Goal: Task Accomplishment & Management: Manage account settings

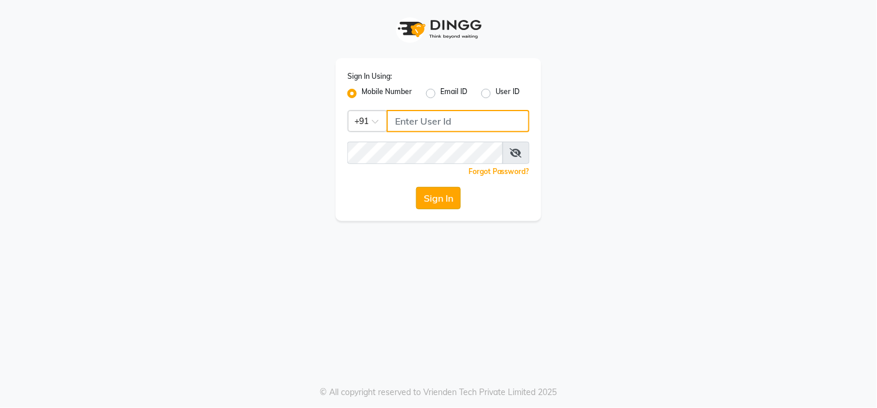
type input "8219955316"
click at [447, 201] on button "Sign In" at bounding box center [438, 198] width 45 height 22
click at [447, 201] on div "Sign In" at bounding box center [439, 198] width 182 height 22
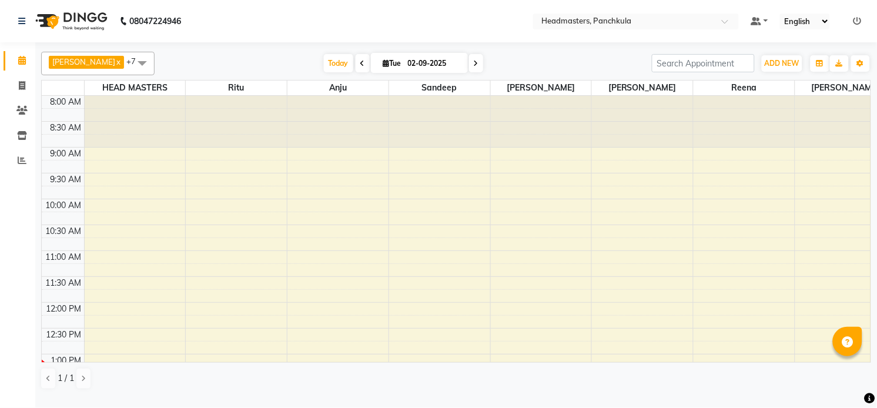
select select "en"
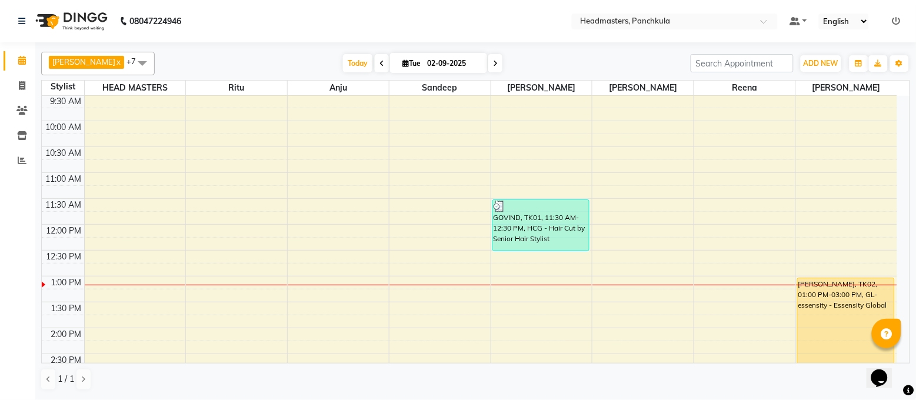
click at [131, 61] on span at bounding box center [143, 63] width 24 height 22
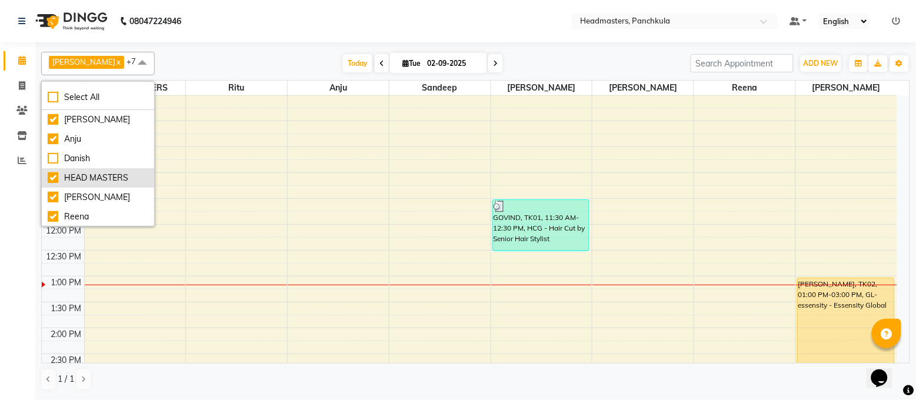
click at [50, 183] on div "HEAD MASTERS" at bounding box center [98, 178] width 101 height 12
checkbox input "false"
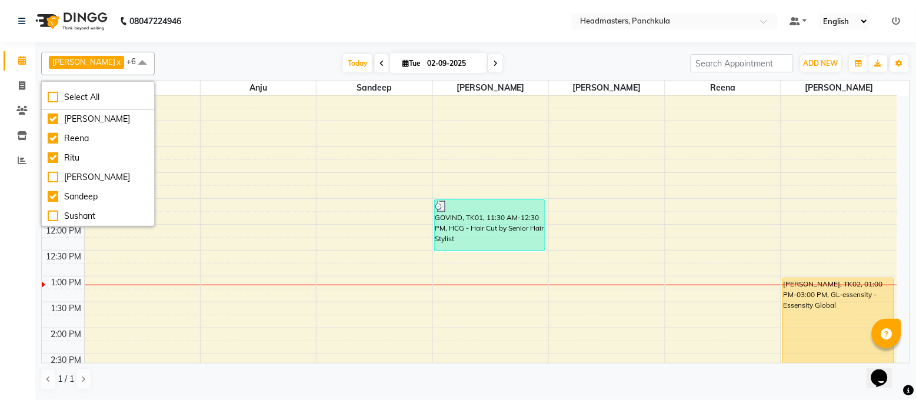
scroll to position [141, 0]
click at [217, 49] on div "[PERSON_NAME] x [PERSON_NAME] x [PERSON_NAME] x [PERSON_NAME] x [PERSON_NAME] x…" at bounding box center [475, 221] width 869 height 348
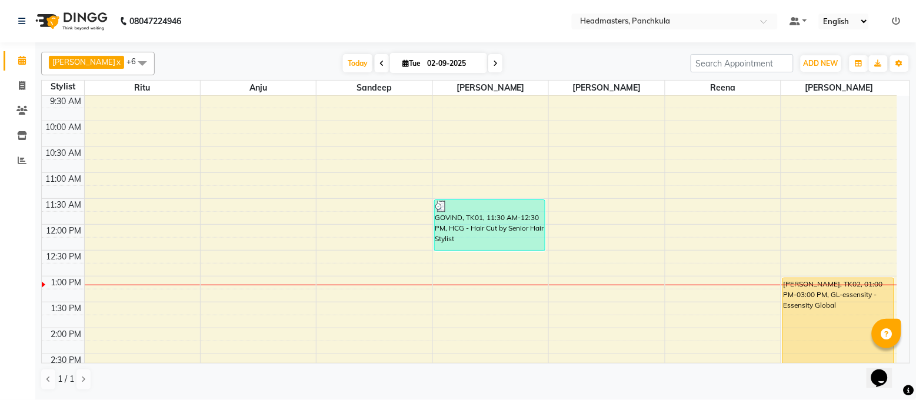
click at [272, 20] on nav "08047224946 Select Location × Headmasters, Panchkula Default Panel My Panel Eng…" at bounding box center [458, 21] width 916 height 42
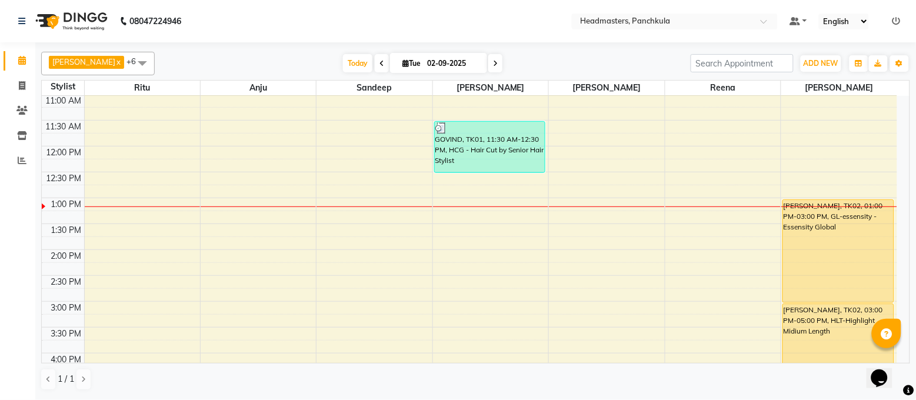
scroll to position [78, 0]
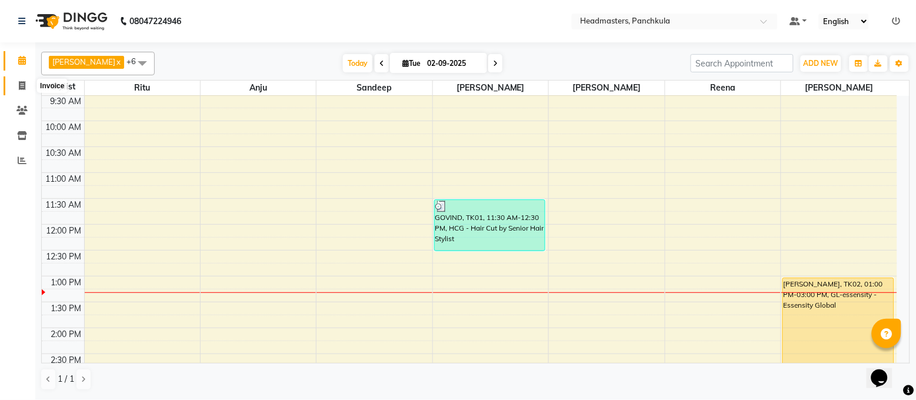
click at [13, 81] on span at bounding box center [22, 86] width 21 height 14
select select "service"
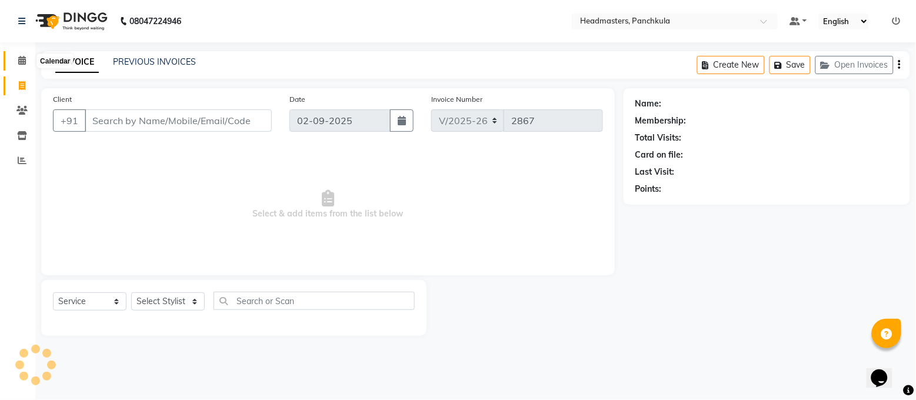
click at [21, 57] on icon at bounding box center [22, 60] width 8 height 9
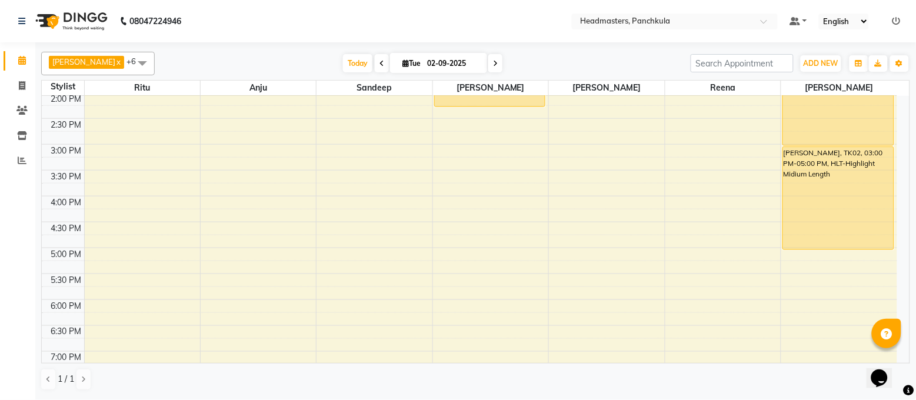
scroll to position [156, 0]
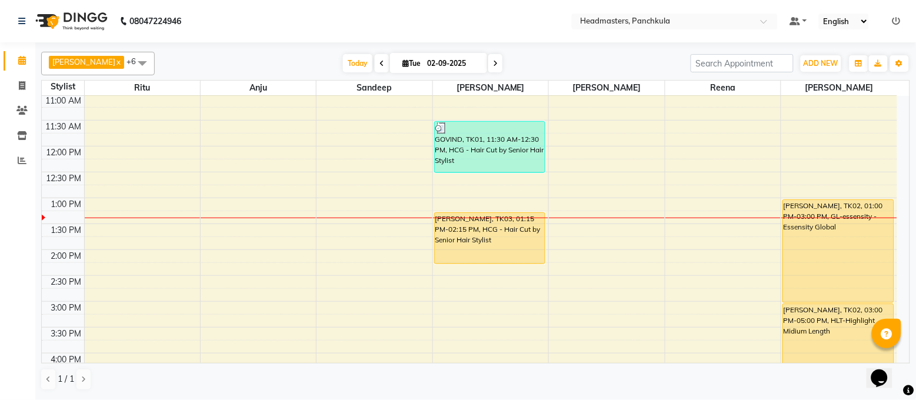
drag, startPoint x: 402, startPoint y: 346, endPoint x: 283, endPoint y: 14, distance: 352.6
click at [283, 14] on nav "08047224946 Select Location × Headmasters, Panchkula Default Panel My Panel Eng…" at bounding box center [458, 21] width 916 height 42
click at [19, 87] on icon at bounding box center [22, 85] width 6 height 9
select select "service"
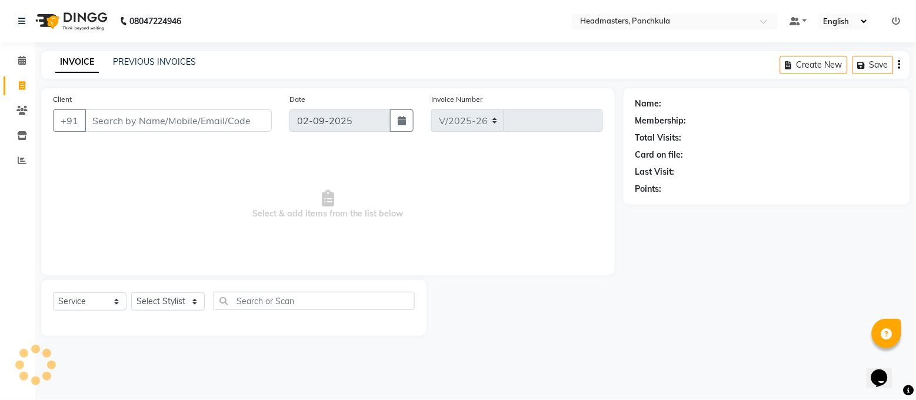
select select "7376"
type input "2867"
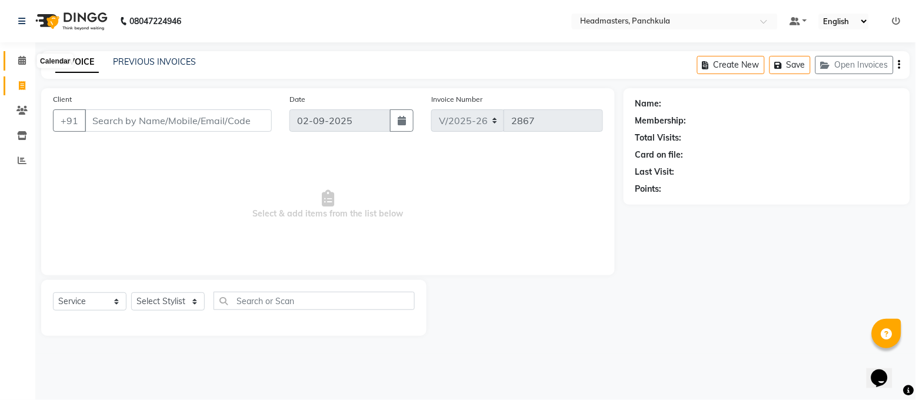
click at [12, 61] on span at bounding box center [22, 61] width 21 height 14
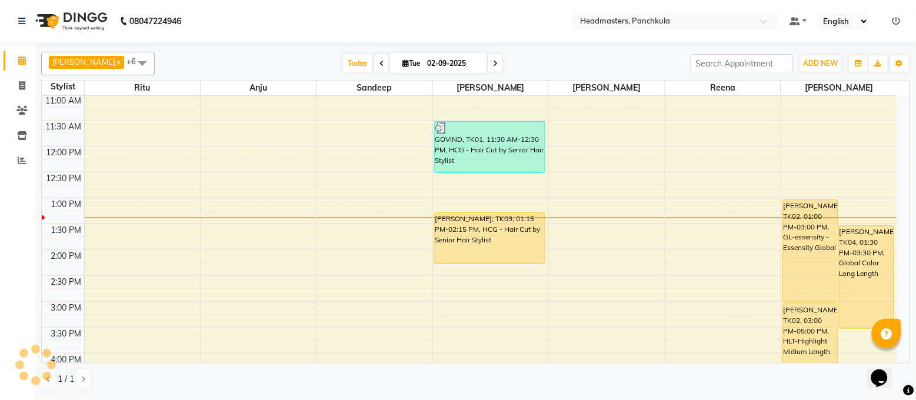
scroll to position [235, 0]
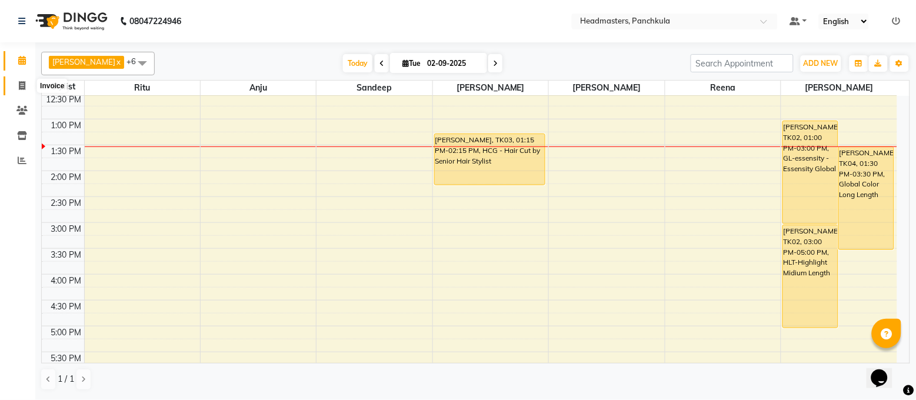
click at [17, 82] on span at bounding box center [22, 86] width 21 height 14
select select "service"
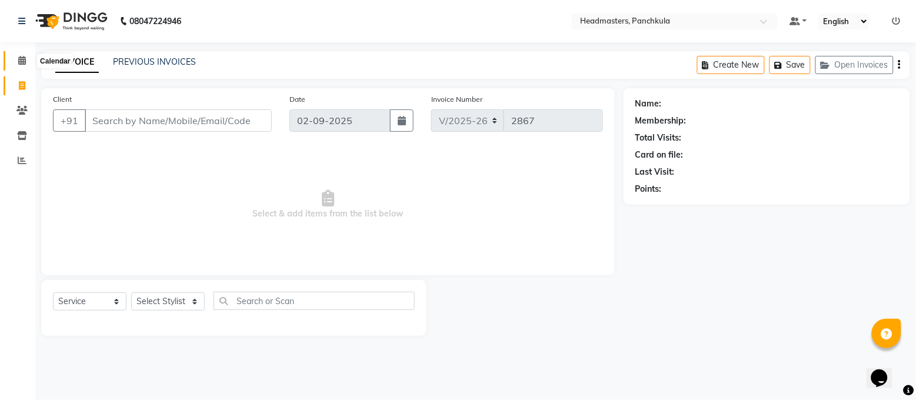
click at [12, 56] on span at bounding box center [22, 61] width 21 height 14
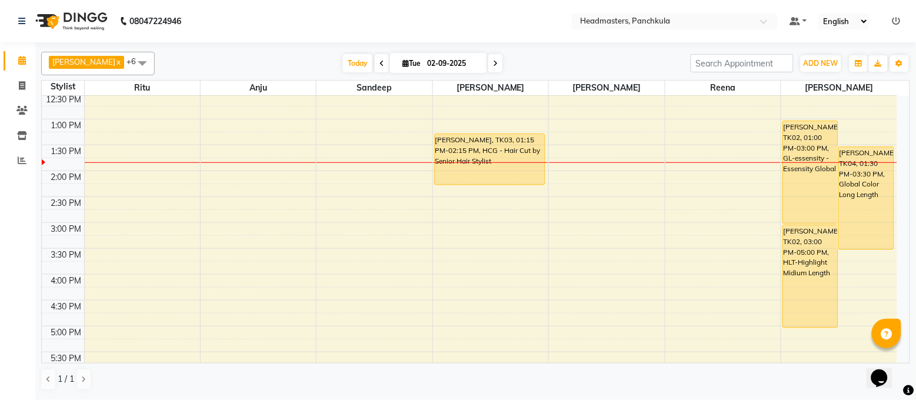
scroll to position [78, 0]
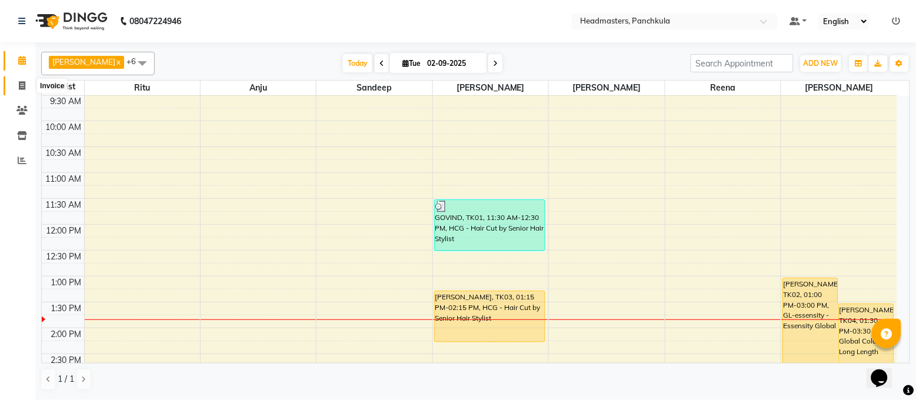
click at [24, 81] on icon at bounding box center [22, 85] width 6 height 9
select select "service"
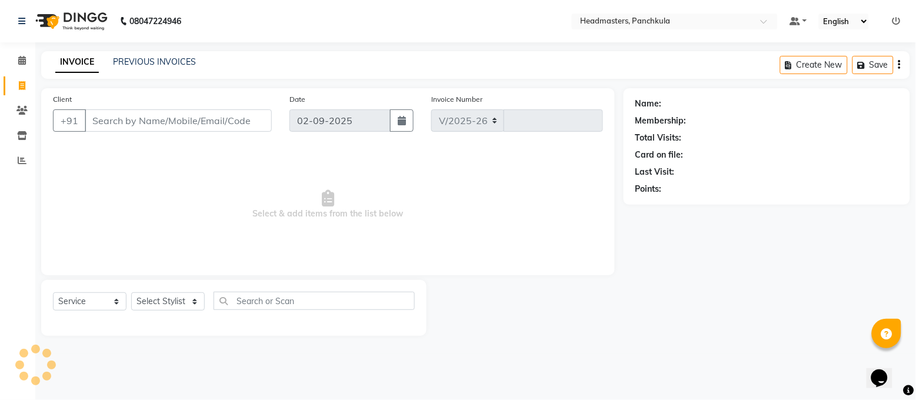
select select "7376"
type input "2868"
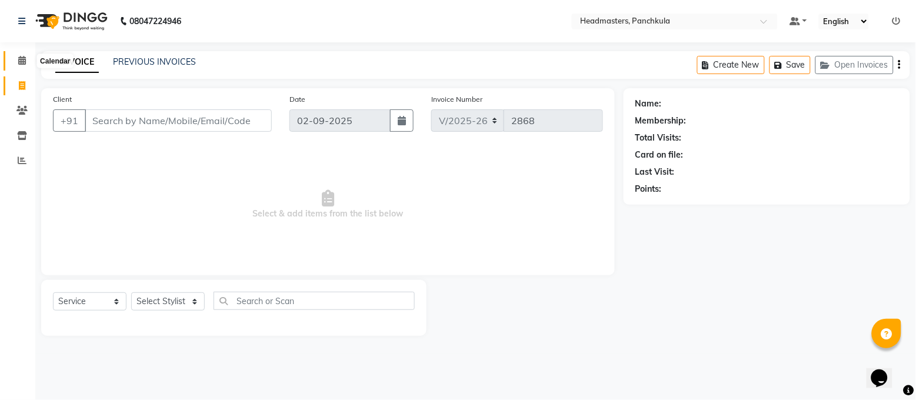
click at [21, 63] on icon at bounding box center [22, 60] width 8 height 9
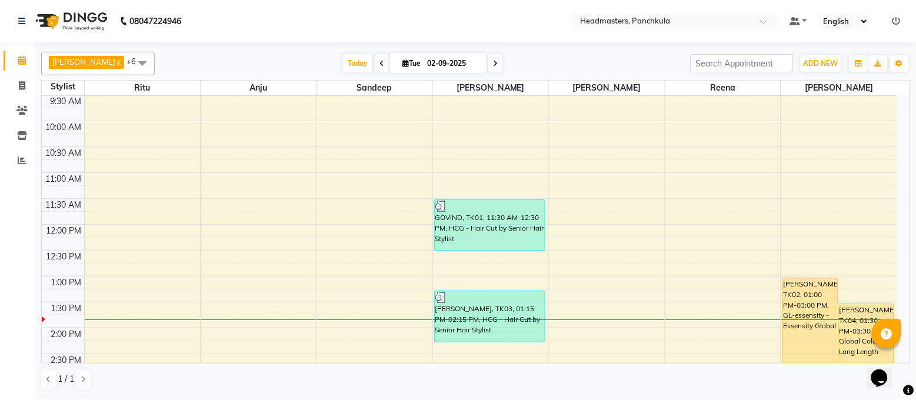
scroll to position [235, 0]
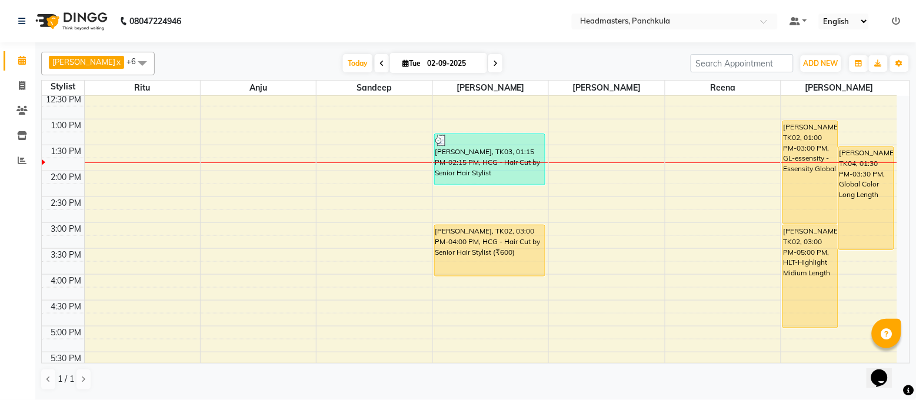
click at [448, 157] on div "[PERSON_NAME], TK03, 01:15 PM-02:15 PM, HCG - Hair Cut by Senior Hair Stylist" at bounding box center [490, 159] width 111 height 51
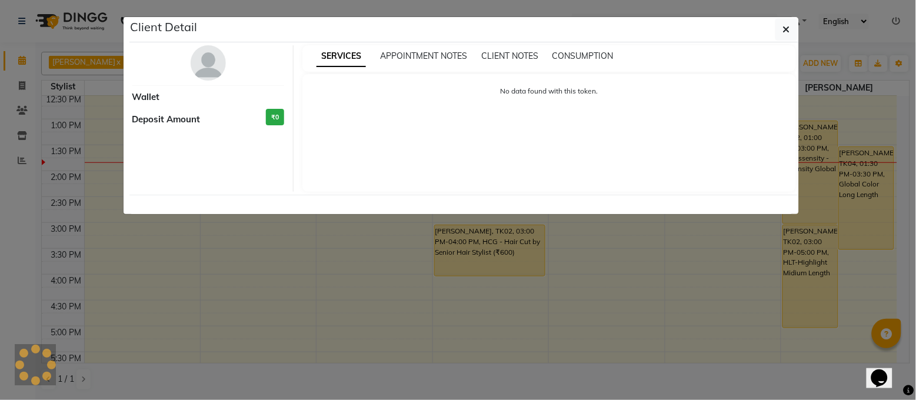
select select "3"
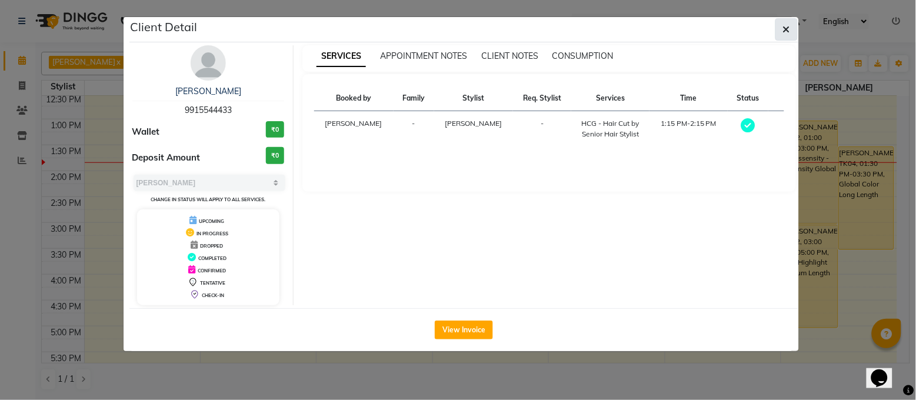
click at [790, 26] on button "button" at bounding box center [786, 29] width 22 height 22
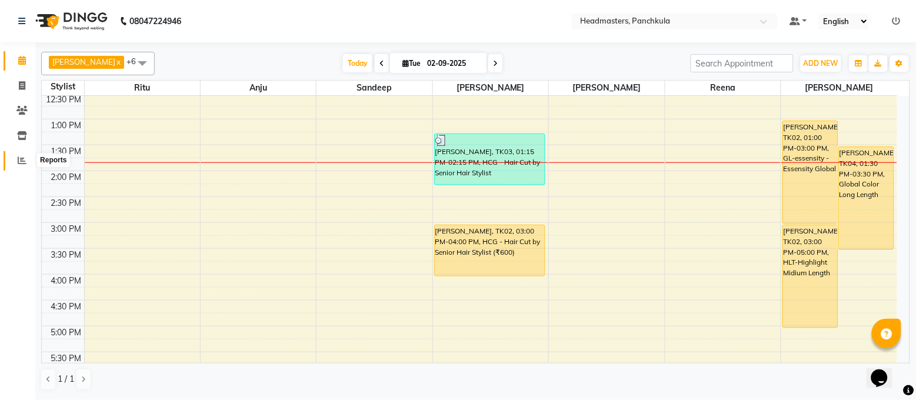
click at [16, 163] on span at bounding box center [22, 161] width 21 height 14
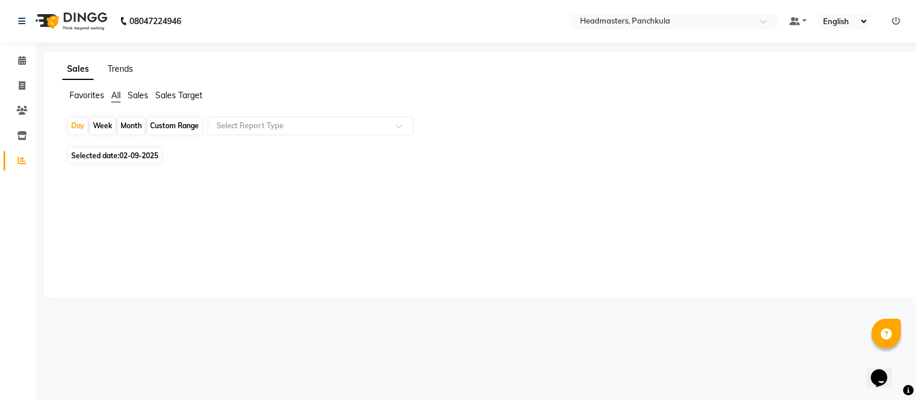
click at [122, 67] on link "Trends" at bounding box center [120, 69] width 25 height 11
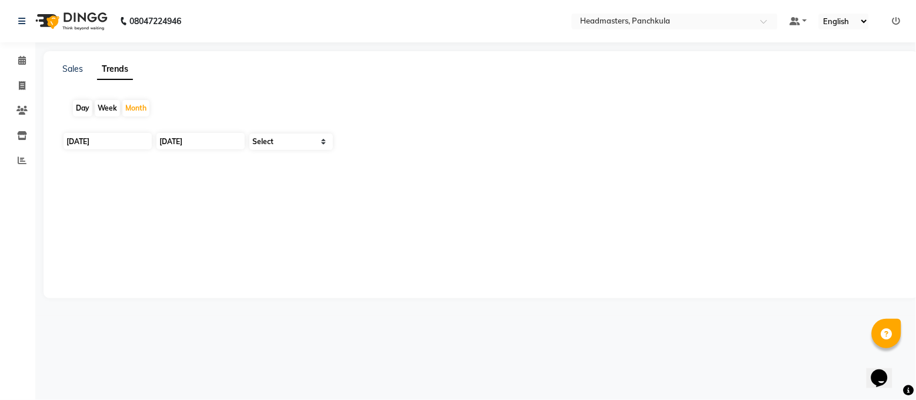
click at [91, 104] on div "Day" at bounding box center [82, 108] width 19 height 16
type input "02-09-2025"
drag, startPoint x: 282, startPoint y: 131, endPoint x: 276, endPoint y: 149, distance: 19.5
click at [282, 131] on app-trends "Day Week Month [DATE] [DATE] Select" at bounding box center [480, 135] width 851 height 93
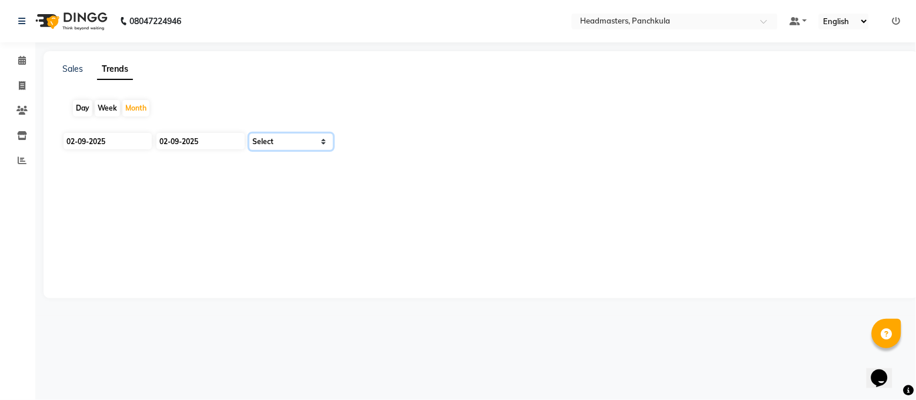
click at [282, 138] on select "Select" at bounding box center [290, 141] width 83 height 16
click at [284, 142] on select "Select" at bounding box center [290, 141] width 83 height 16
click at [22, 49] on li "Calendar" at bounding box center [17, 60] width 35 height 25
click at [16, 62] on span at bounding box center [22, 61] width 21 height 14
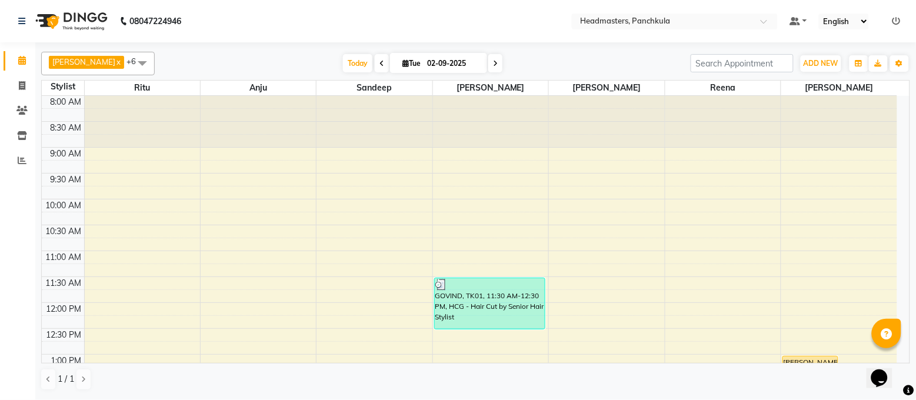
click at [53, 19] on img at bounding box center [70, 21] width 81 height 33
click at [16, 16] on div "08047224946" at bounding box center [99, 21] width 181 height 33
click at [22, 19] on icon at bounding box center [21, 21] width 7 height 8
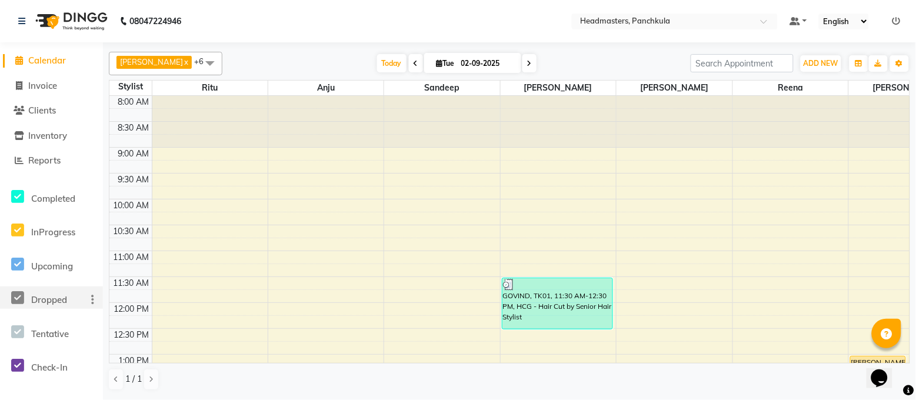
click at [93, 299] on icon at bounding box center [92, 299] width 3 height 1
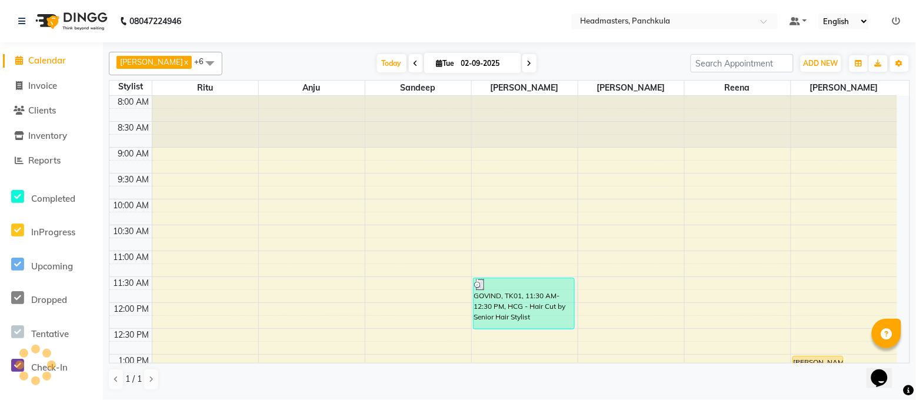
click at [256, 25] on nav "08047224946 Select Location × Headmasters, Panchkula Default Panel My Panel Eng…" at bounding box center [458, 21] width 916 height 42
